Goal: Task Accomplishment & Management: Manage account settings

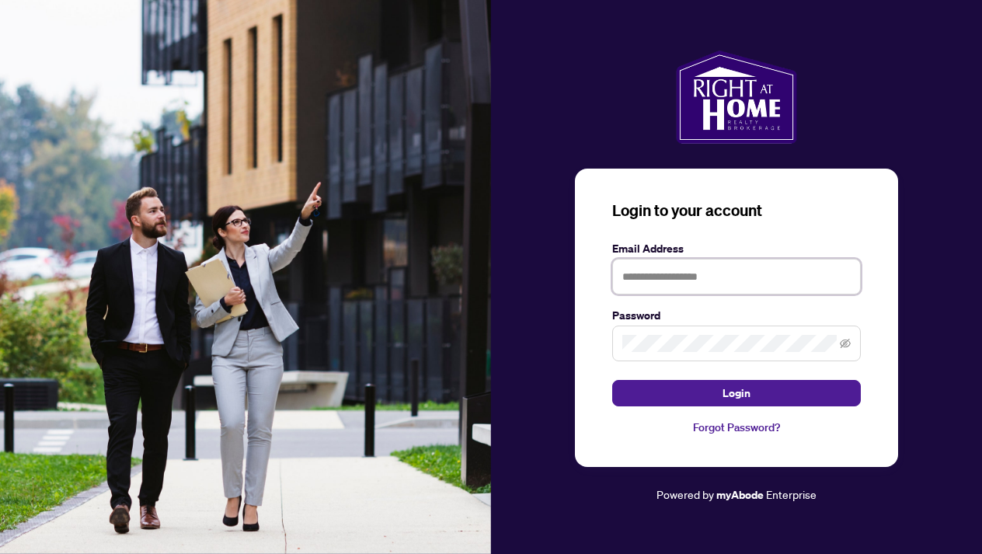
type input "**********"
click at [736, 392] on button "Login" at bounding box center [736, 393] width 248 height 26
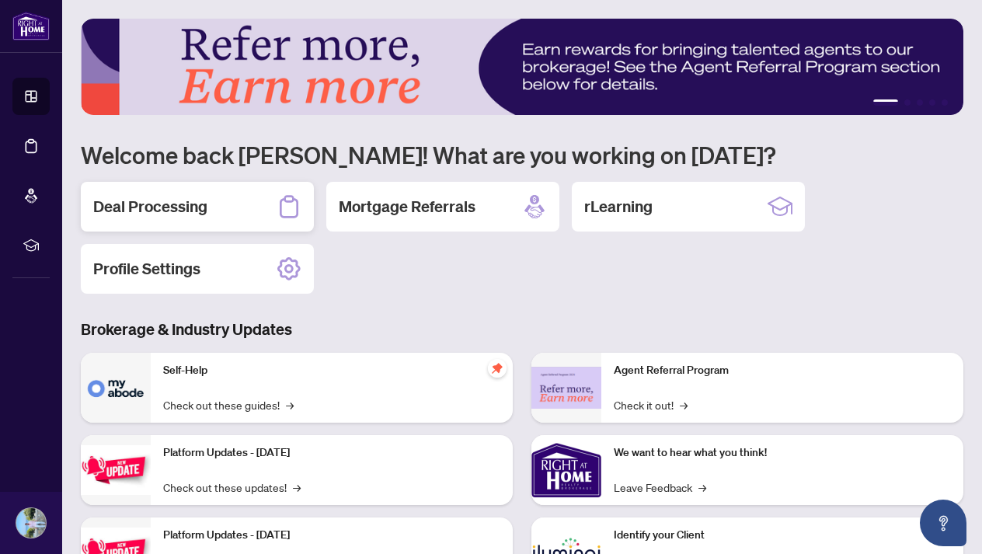
click at [203, 205] on h2 "Deal Processing" at bounding box center [150, 207] width 114 height 22
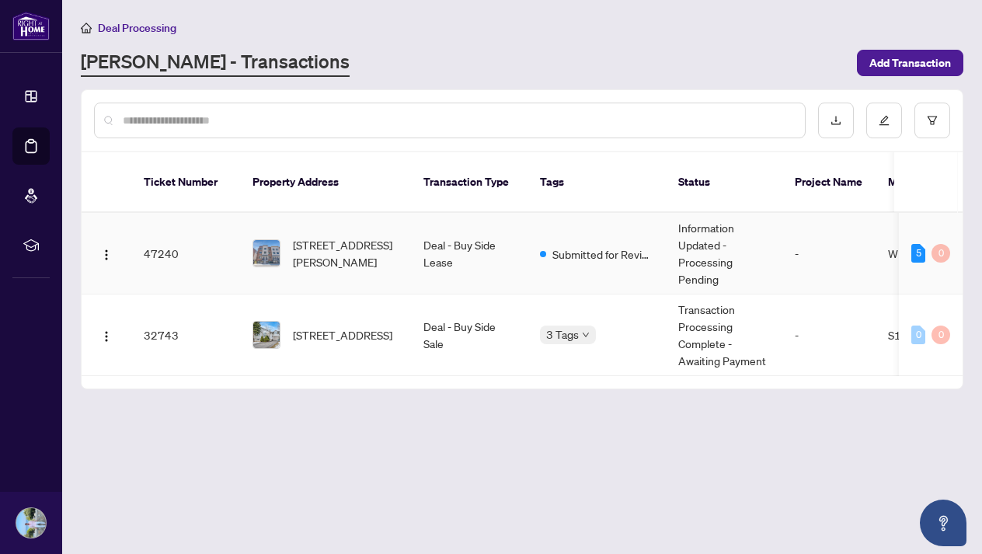
click at [573, 255] on td "Submitted for Review" at bounding box center [596, 254] width 138 height 82
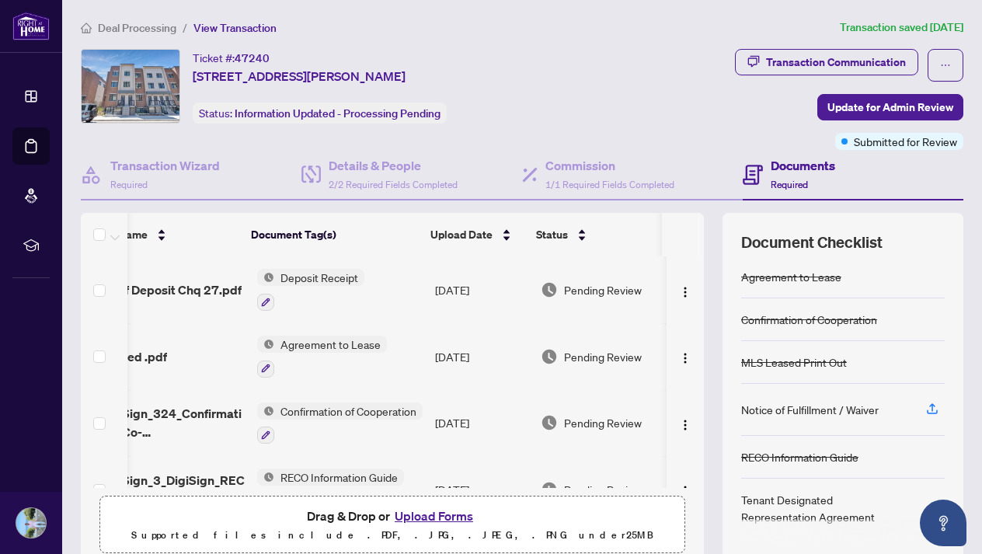
scroll to position [0, 54]
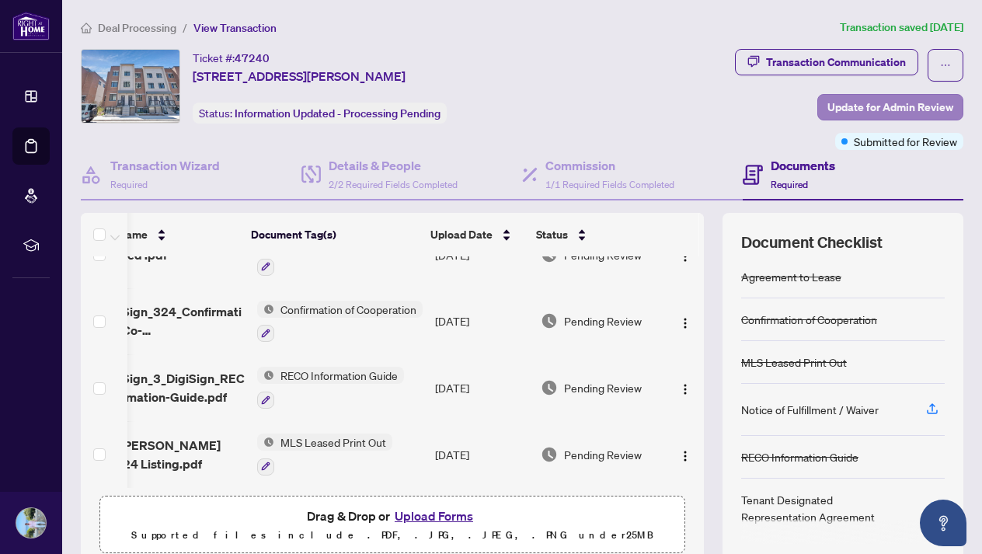
click at [825, 106] on button "Update for Admin Review" at bounding box center [890, 107] width 146 height 26
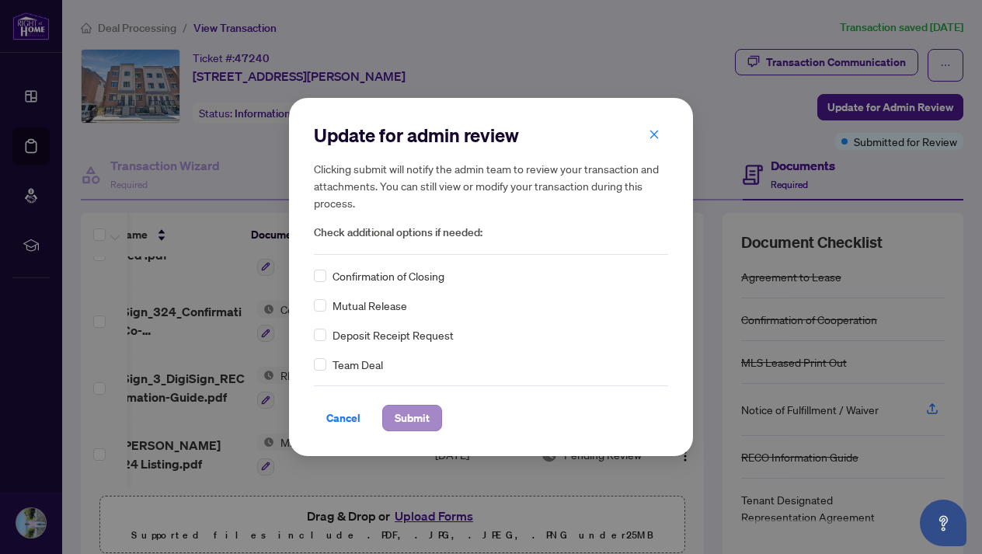
click at [407, 412] on span "Submit" at bounding box center [411, 417] width 35 height 25
